Goal: Task Accomplishment & Management: Use online tool/utility

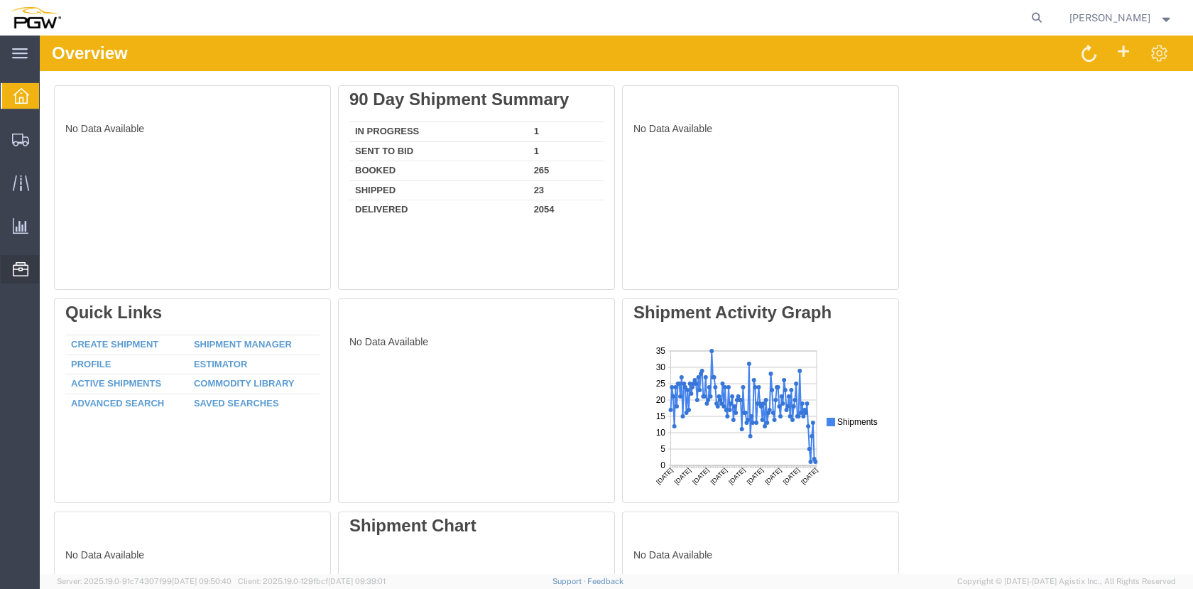
click at [0, 0] on span "Location Appointment" at bounding box center [0, 0] width 0 height 0
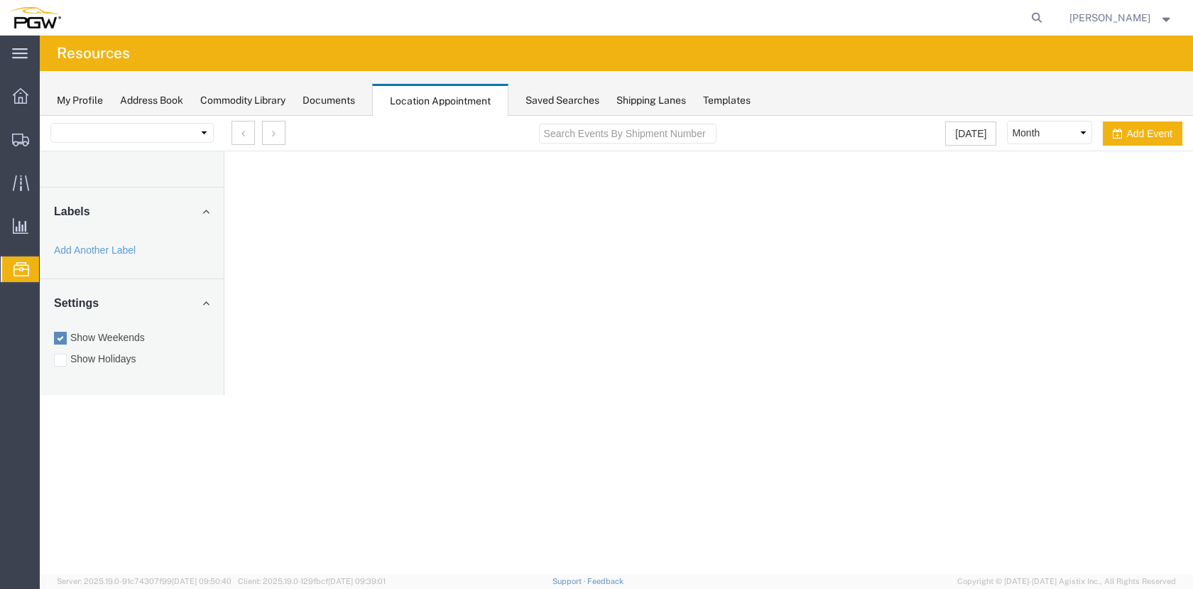
select select "28253"
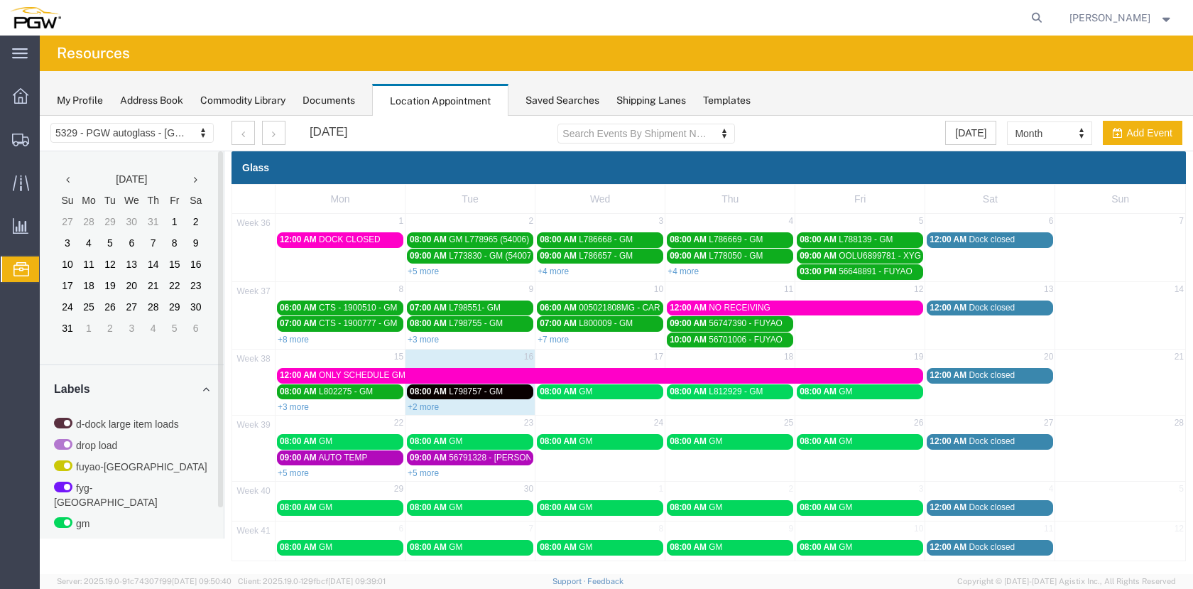
scroll to position [2, 0]
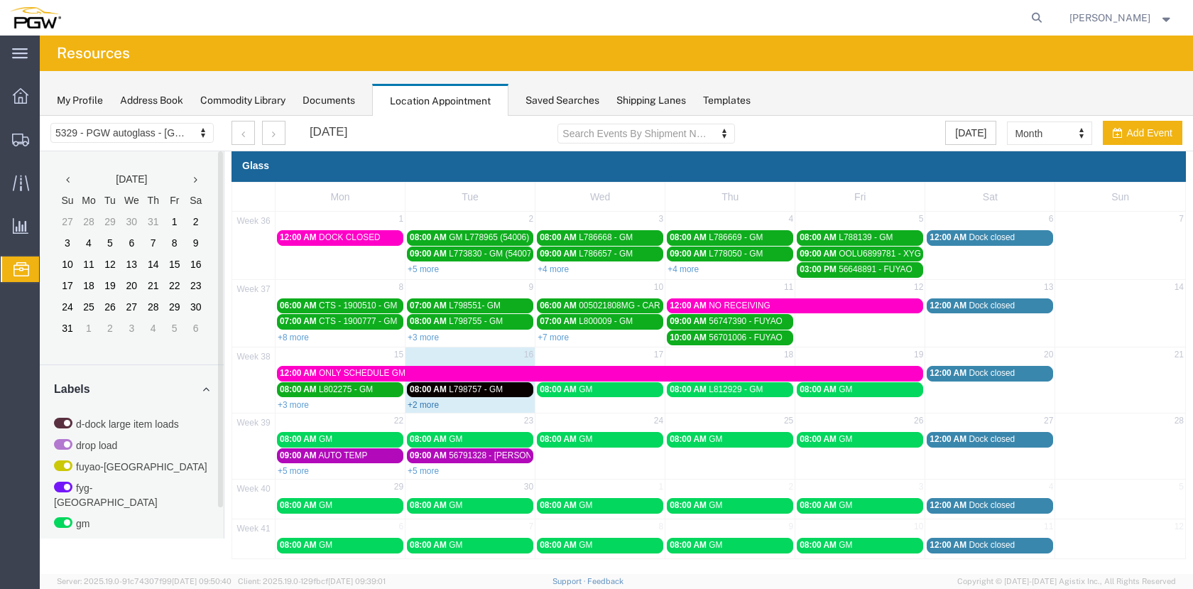
click at [427, 405] on link "+2 more" at bounding box center [423, 405] width 31 height 10
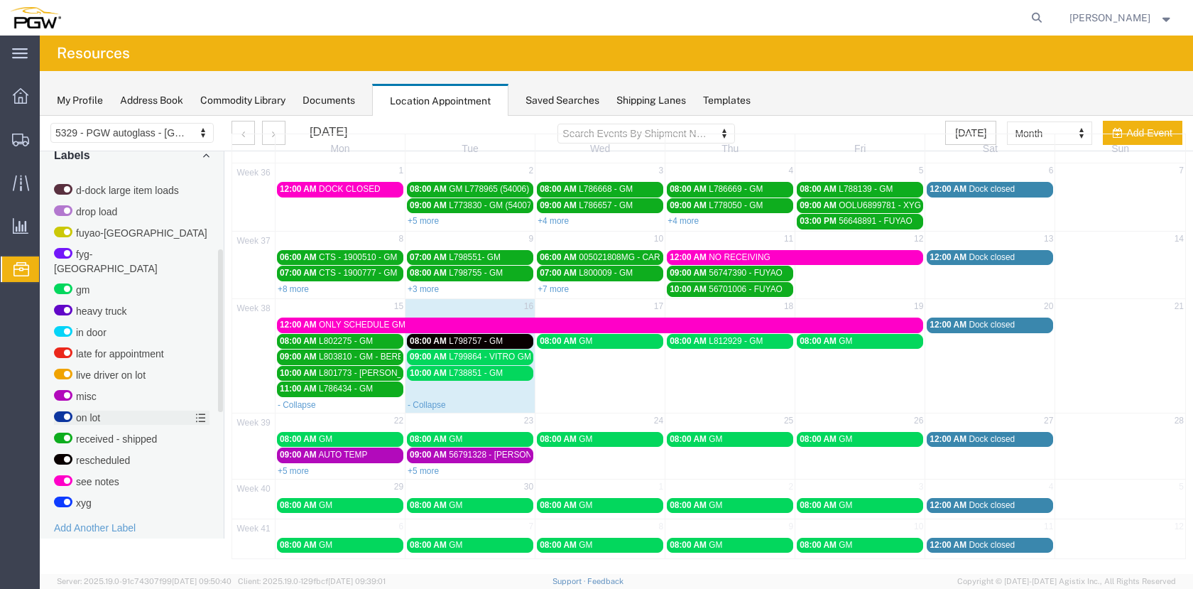
scroll to position [535, 0]
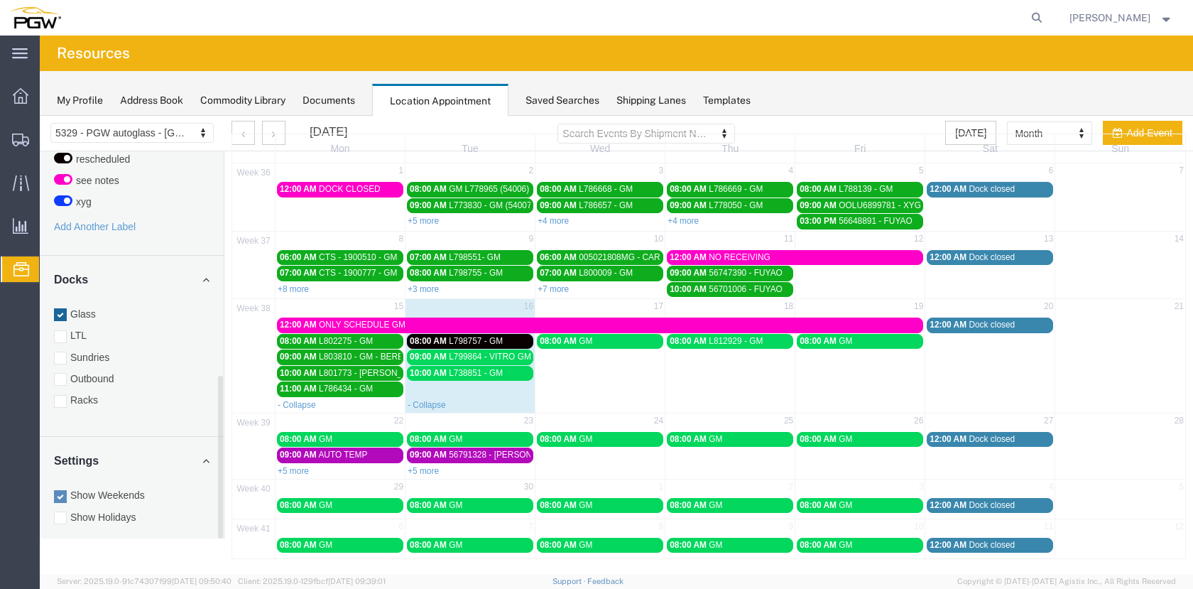
drag, startPoint x: 60, startPoint y: 390, endPoint x: 60, endPoint y: 301, distance: 88.7
click at [60, 395] on div at bounding box center [60, 401] width 13 height 13
click at [40, 116] on input "Racks" at bounding box center [40, 116] width 0 height 0
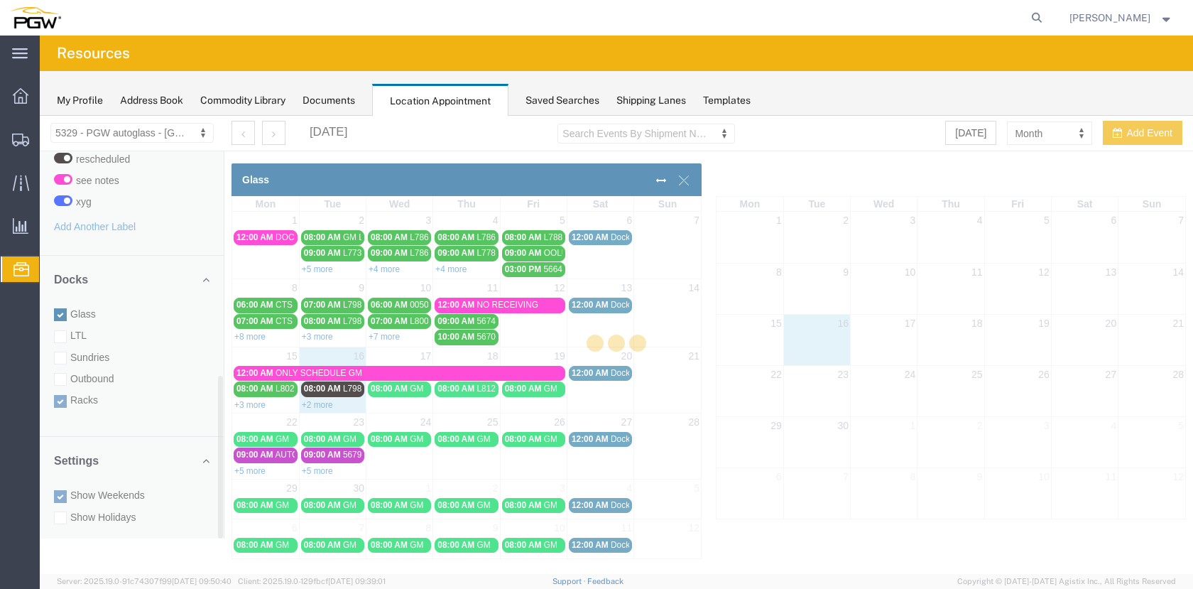
scroll to position [0, 0]
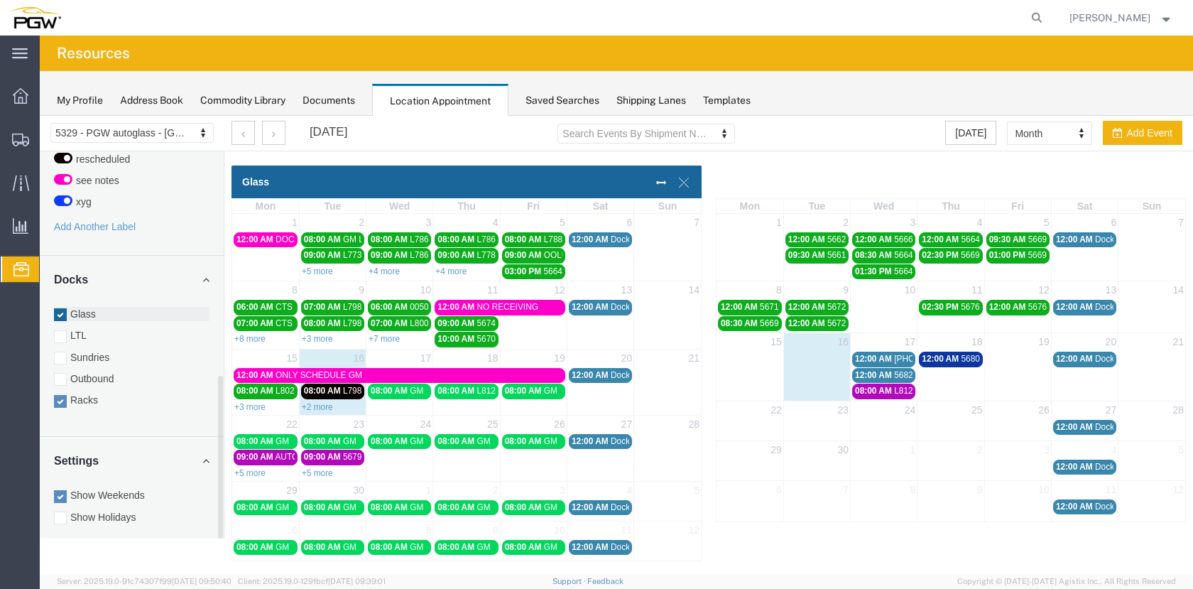
click at [60, 308] on div at bounding box center [60, 314] width 13 height 13
click at [40, 116] on input "Glass" at bounding box center [40, 116] width 0 height 0
